Goal: Information Seeking & Learning: Learn about a topic

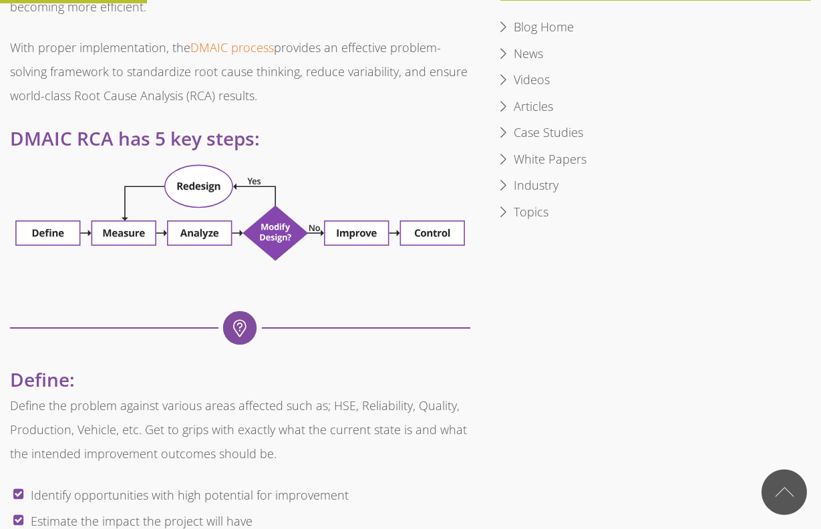
scroll to position [741, 0]
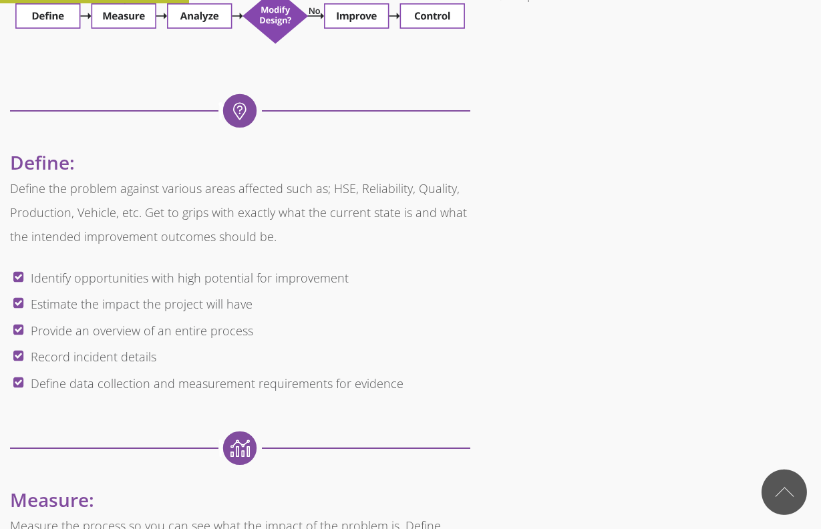
scroll to position [943, 0]
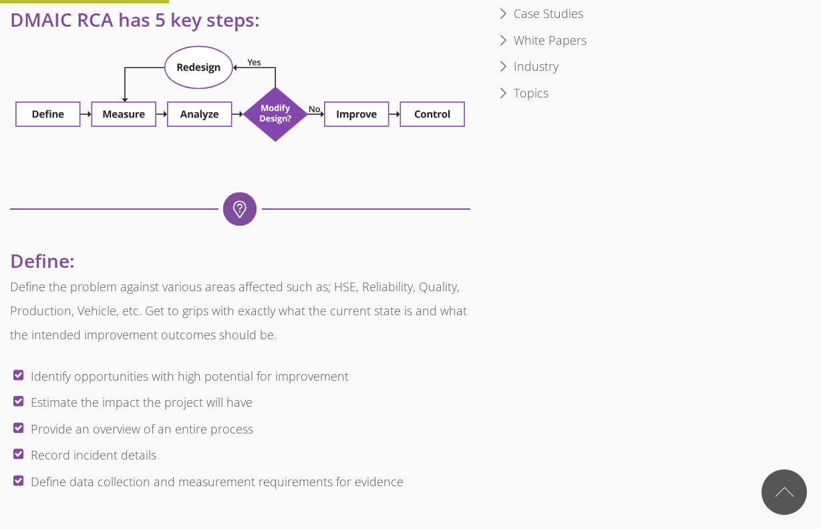
scroll to position [874, 0]
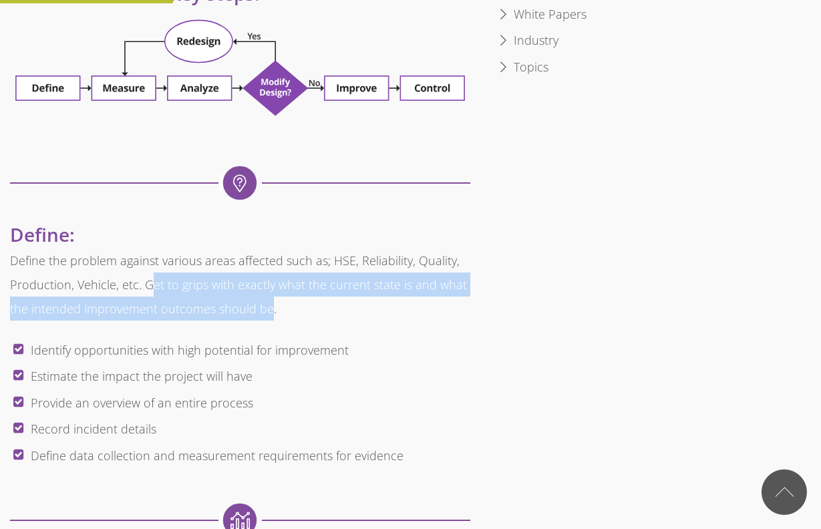
drag, startPoint x: 270, startPoint y: 311, endPoint x: 148, endPoint y: 289, distance: 124.4
click at [148, 289] on p "Define the problem against various areas affected such as; HSE, Reliability, Qu…" at bounding box center [240, 285] width 461 height 72
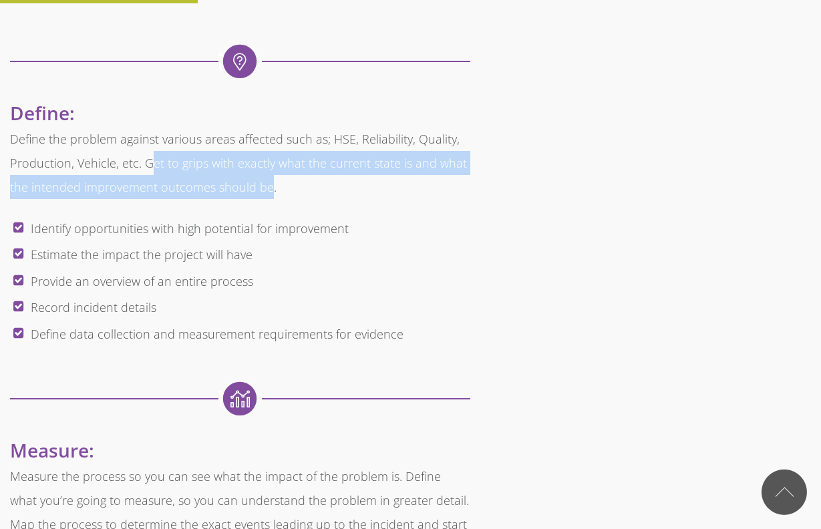
scroll to position [998, 0]
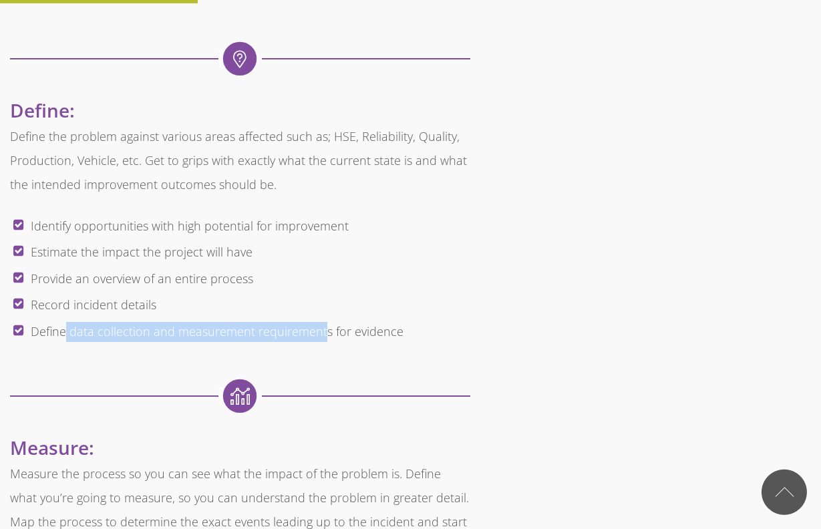
drag, startPoint x: 64, startPoint y: 327, endPoint x: 322, endPoint y: 335, distance: 258.1
click at [322, 336] on span "Define data collection and measurement requirements for evidence" at bounding box center [217, 332] width 373 height 16
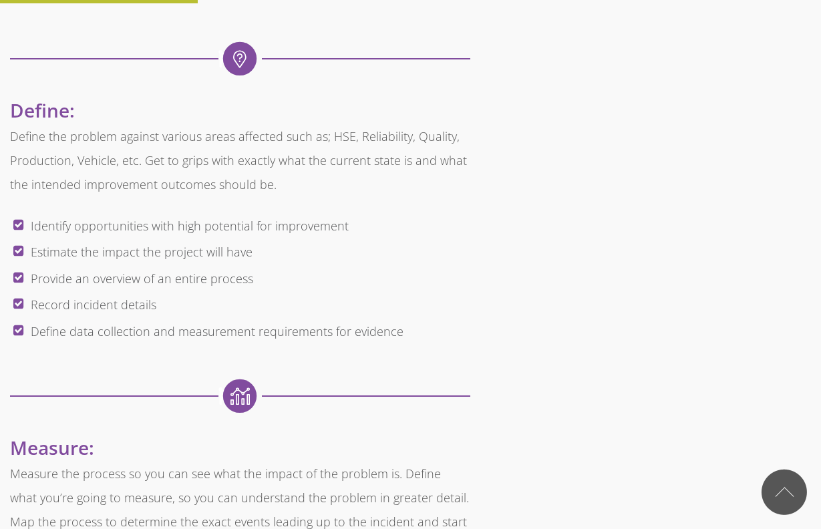
click at [421, 334] on li "Define data collection and measurement requirements for evidence" at bounding box center [250, 332] width 439 height 27
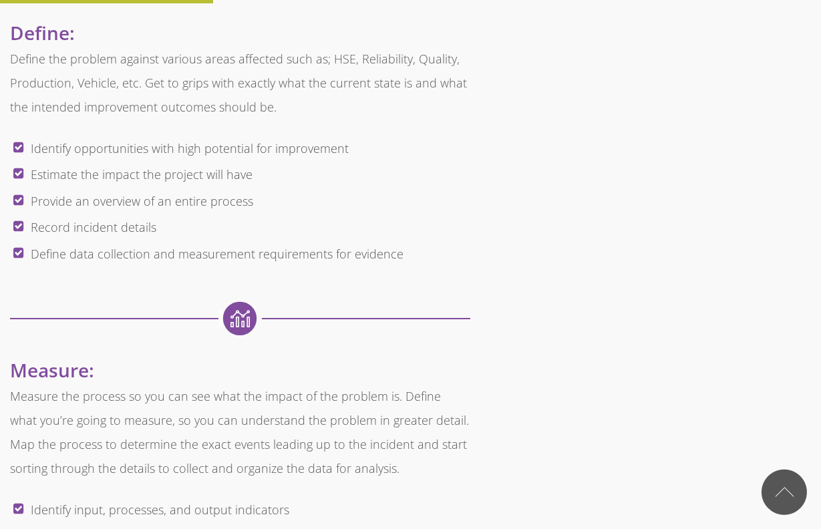
scroll to position [1077, 0]
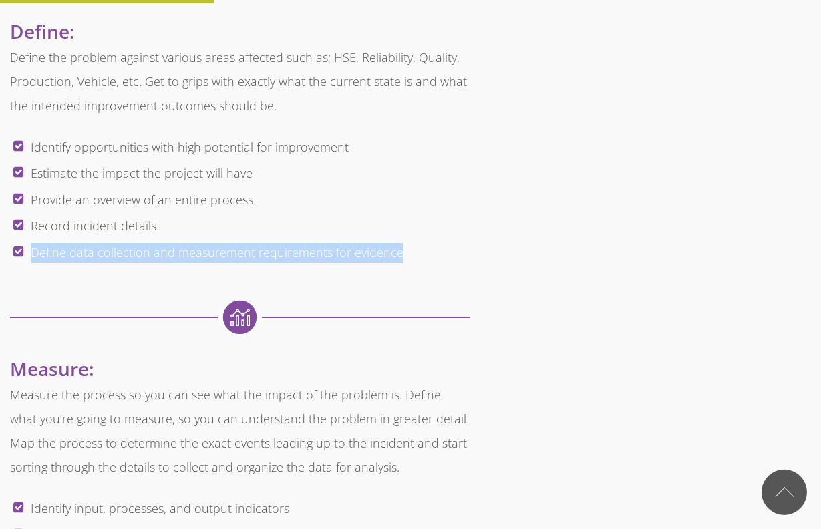
drag, startPoint x: 403, startPoint y: 253, endPoint x: 322, endPoint y: 223, distance: 86.3
click at [322, 223] on ul "Identify opportunities with high potential for improvement Estimate the impact …" at bounding box center [240, 200] width 461 height 132
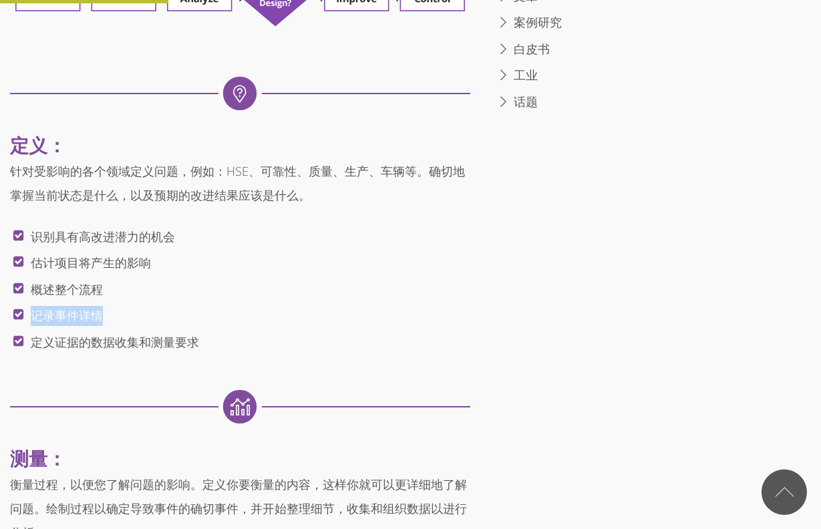
scroll to position [838, 0]
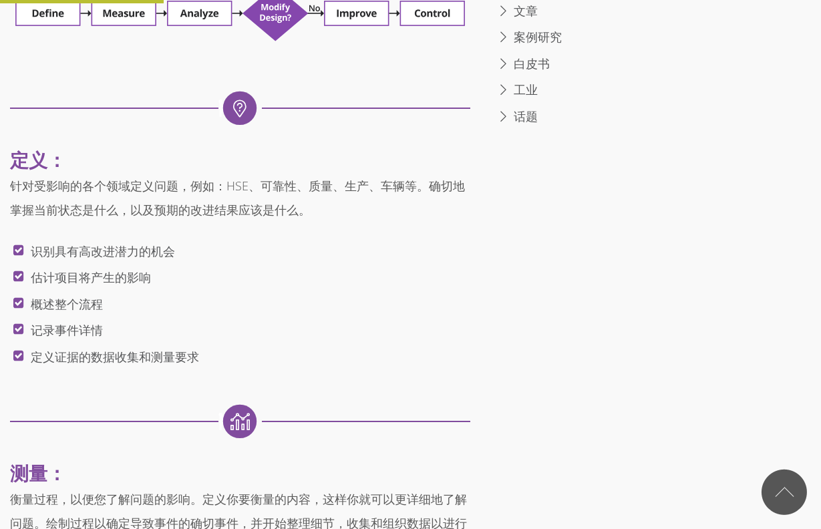
click at [263, 219] on p "针对受影响的各个领域定义问题，例如：HSE、可靠性、质量、生产、车辆等。确切地掌握当前状态是什么，以及预期的改进结果应该是什么。" at bounding box center [240, 198] width 461 height 48
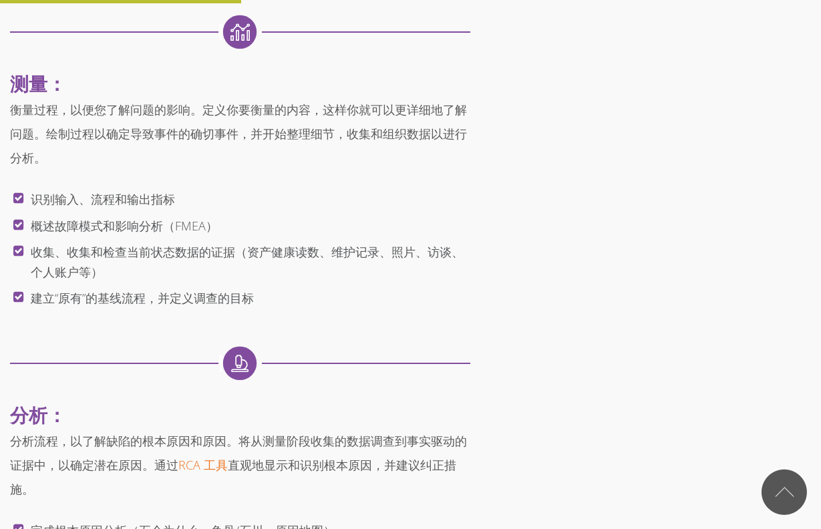
scroll to position [1216, 0]
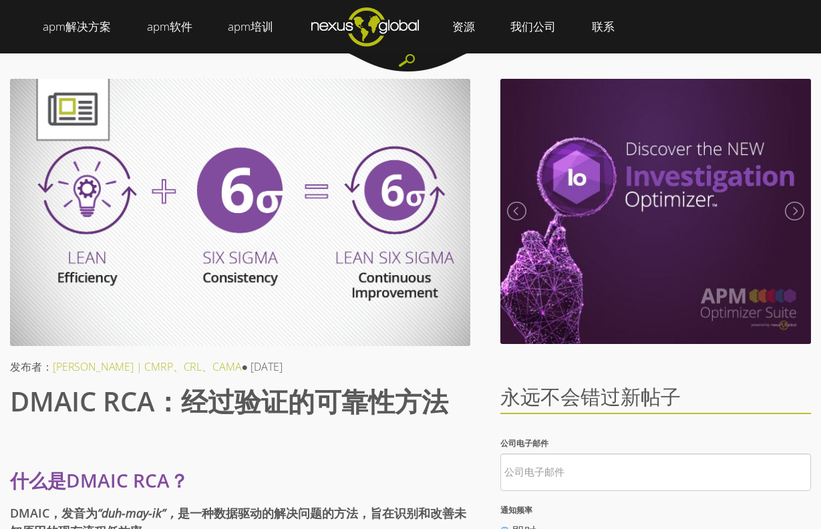
scroll to position [0, 0]
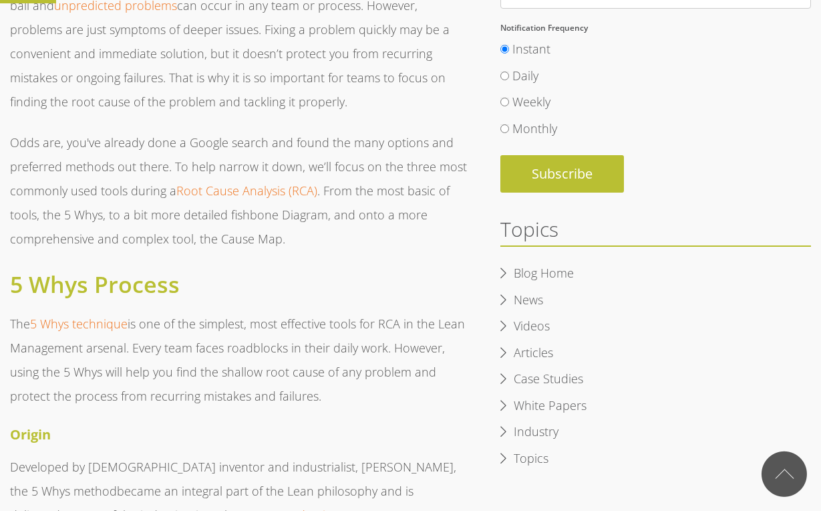
scroll to position [484, 0]
